Goal: Check status: Check status

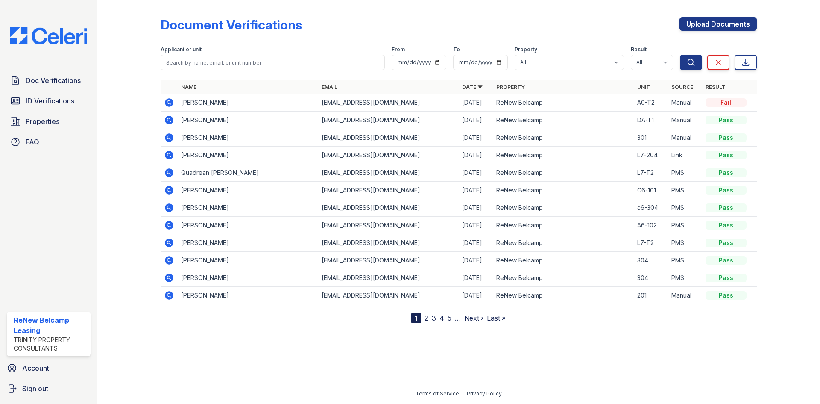
click at [206, 100] on td "Francis Trageser" at bounding box center [248, 103] width 141 height 18
click at [170, 103] on icon at bounding box center [168, 102] width 2 height 2
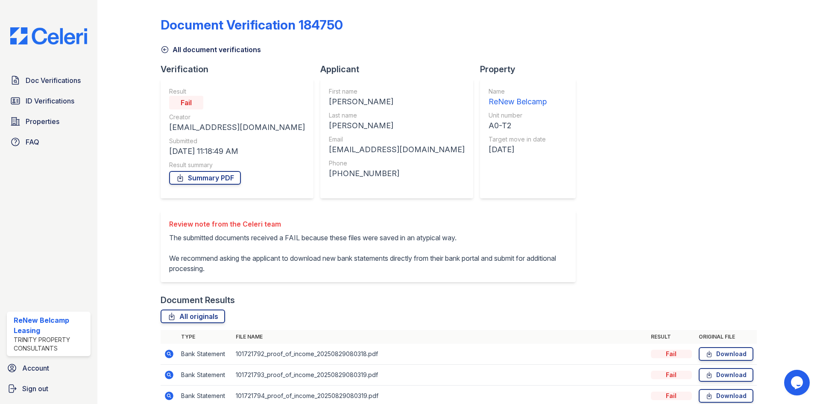
click at [168, 355] on icon at bounding box center [169, 353] width 9 height 9
